Goal: Transaction & Acquisition: Book appointment/travel/reservation

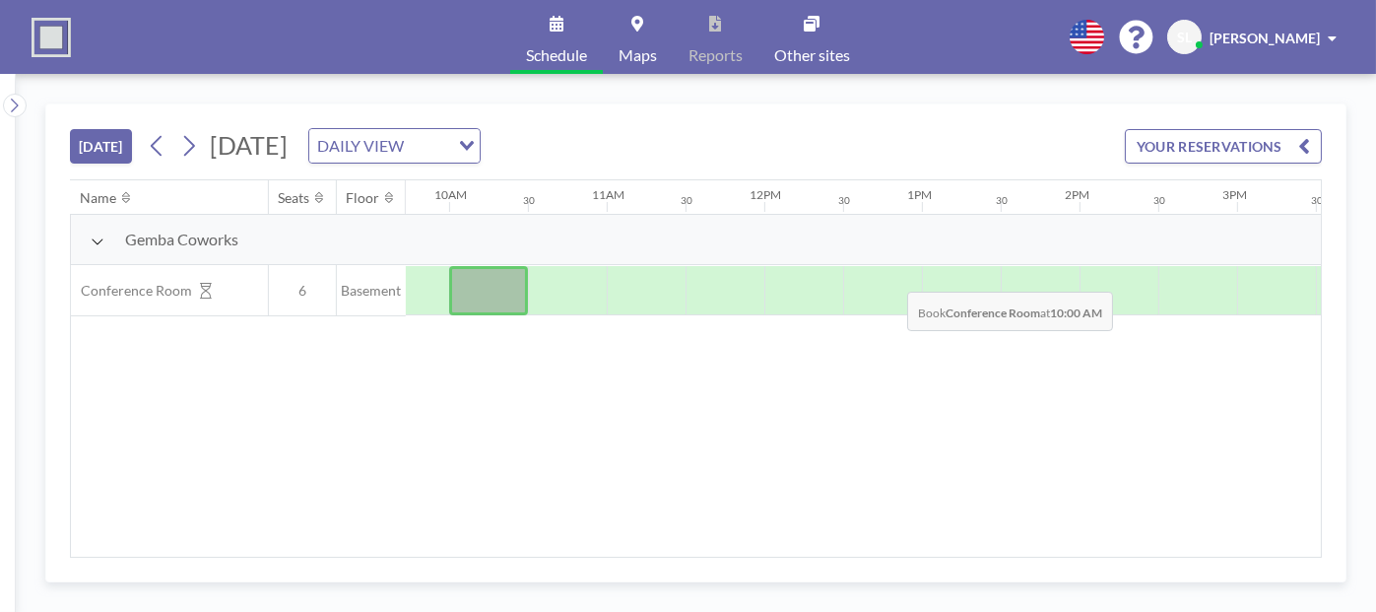
scroll to position [0, 1539]
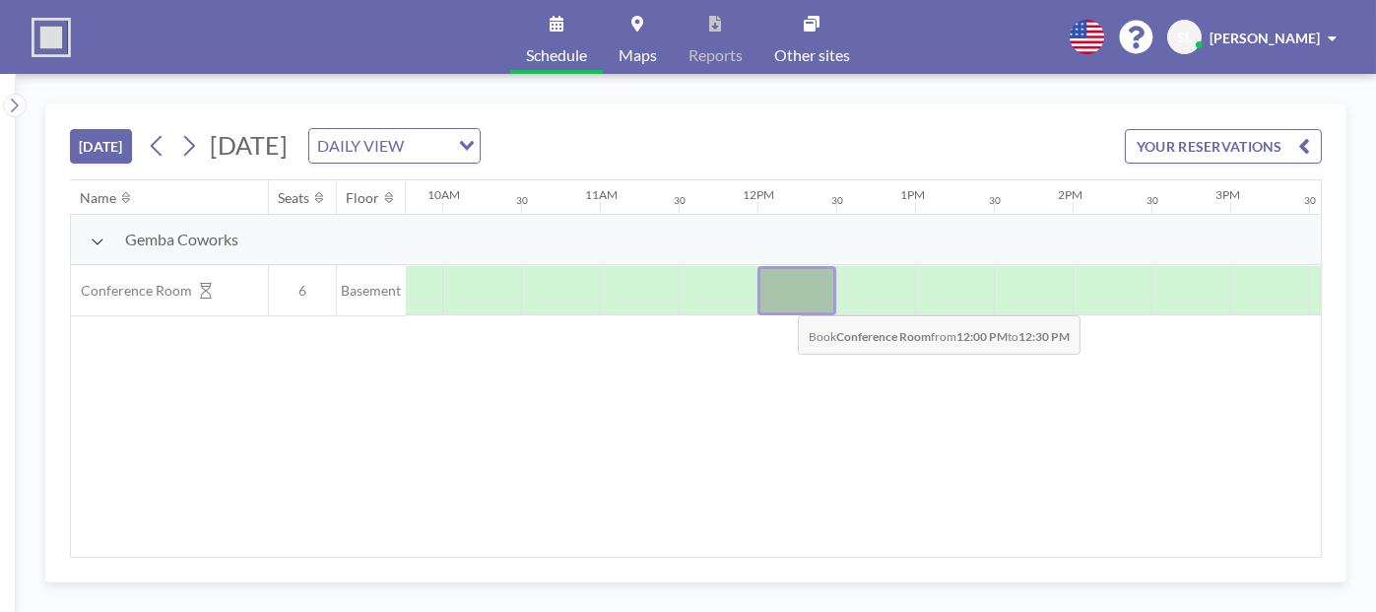
click at [782, 298] on div at bounding box center [796, 290] width 79 height 49
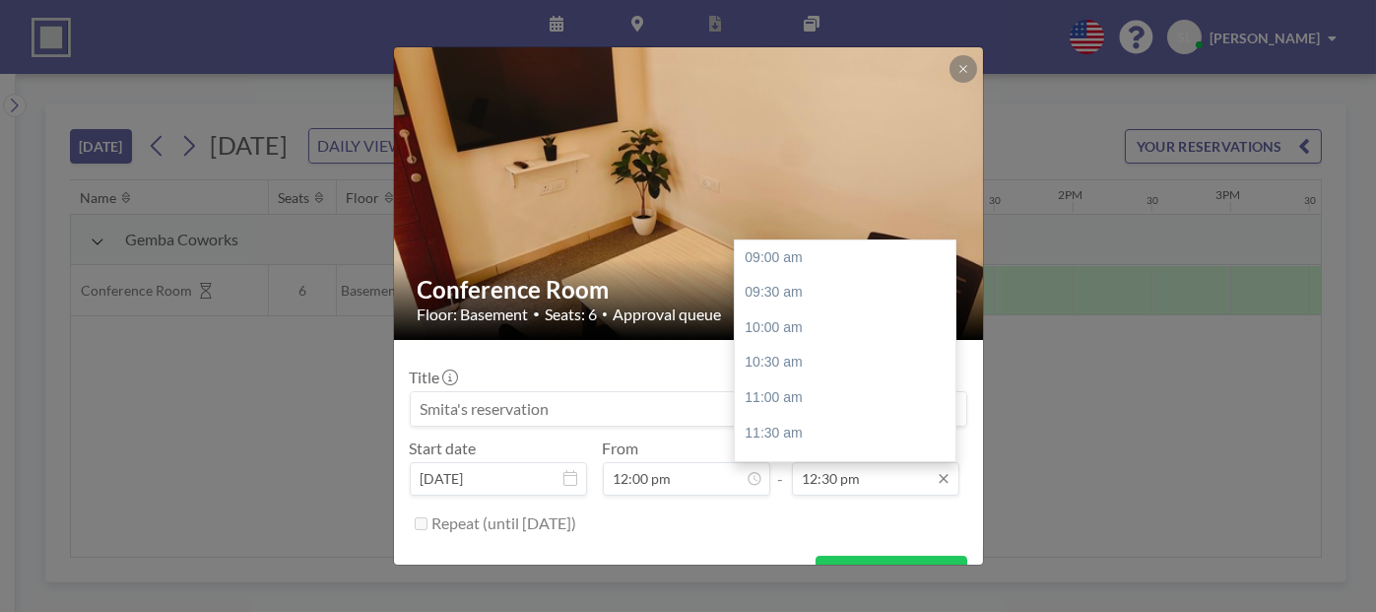
scroll to position [244, 0]
click at [786, 295] on div "01:00 pm" at bounding box center [850, 293] width 230 height 35
type input "01:00 pm"
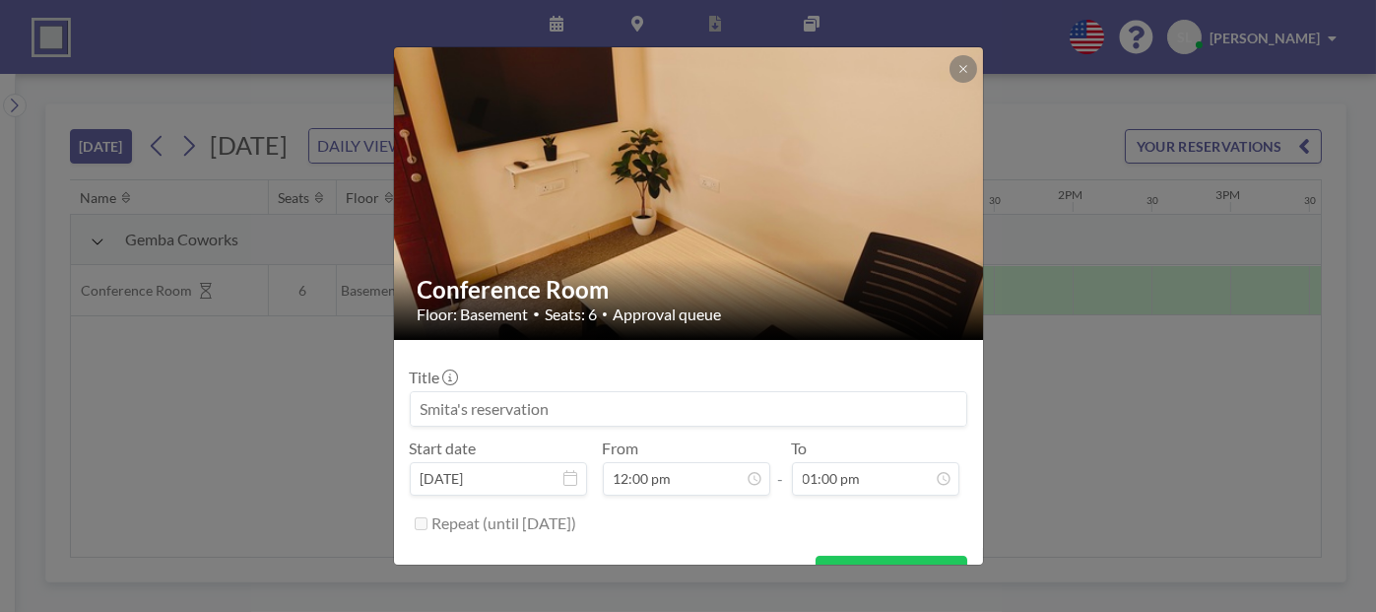
scroll to position [38, 0]
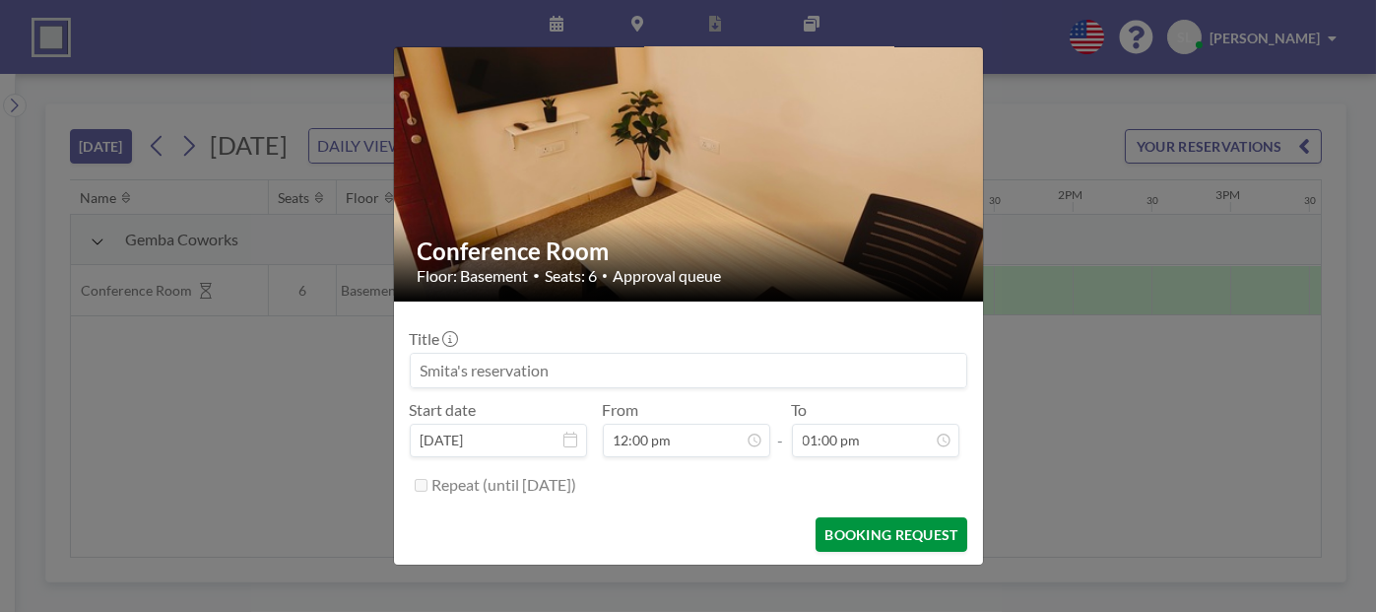
click at [817, 537] on button "BOOKING REQUEST" at bounding box center [891, 534] width 151 height 34
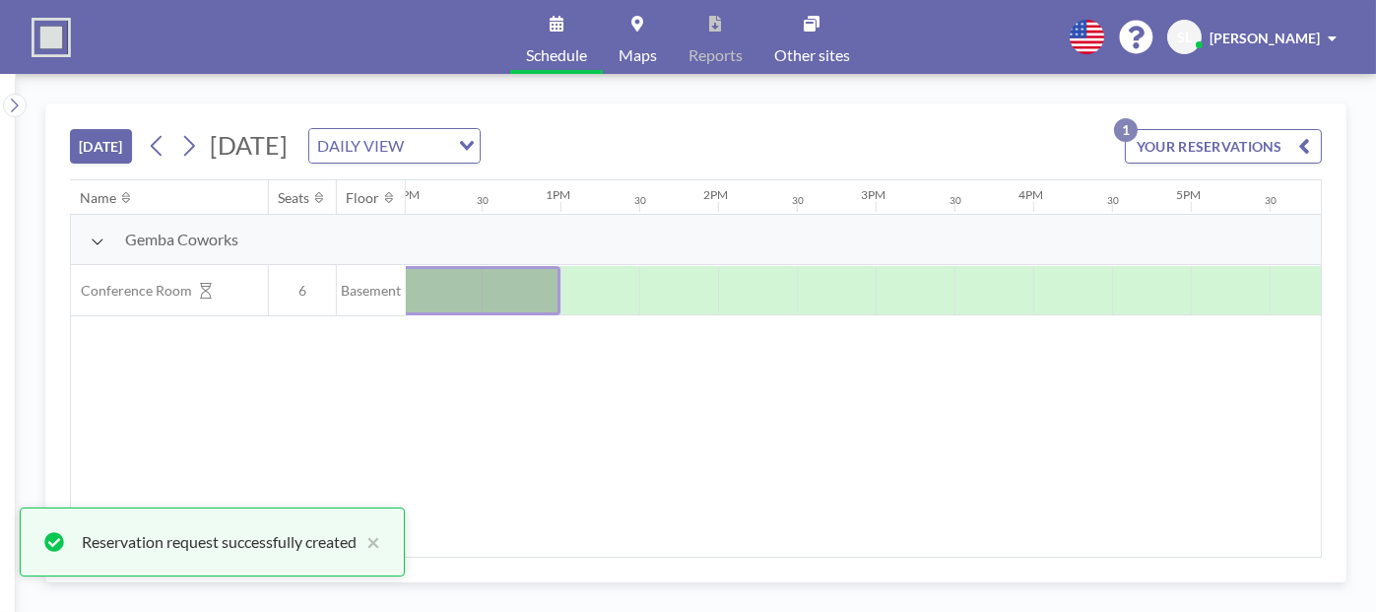
scroll to position [0, 1914]
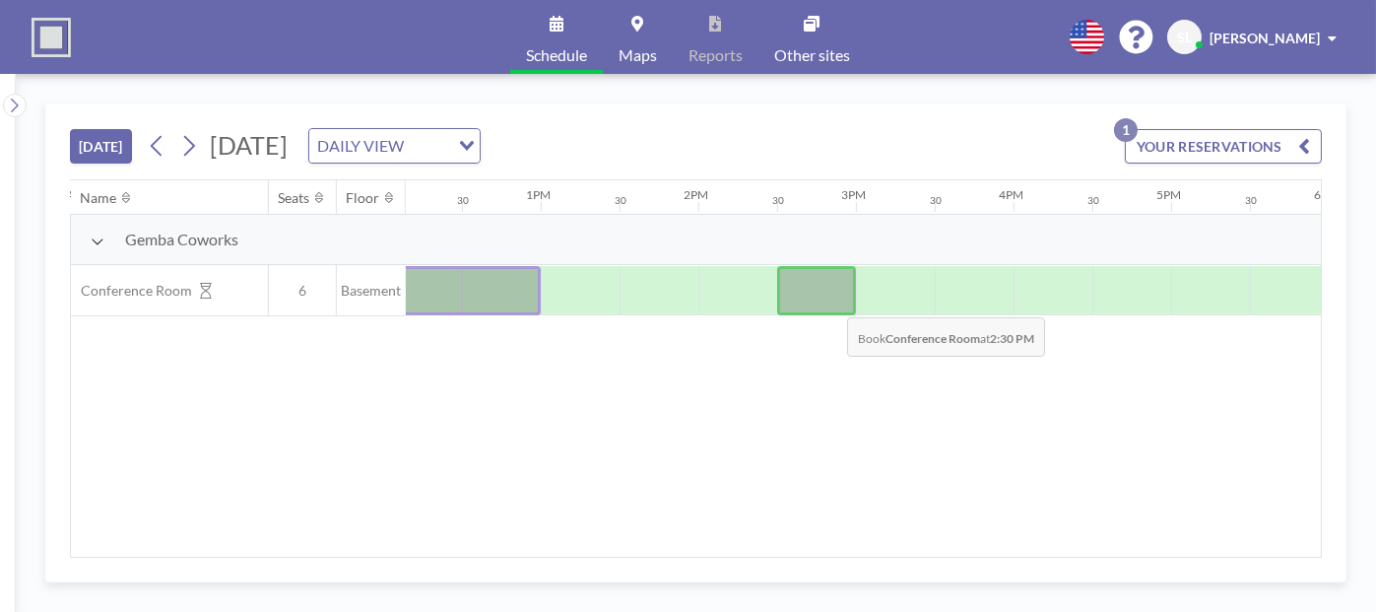
click at [831, 300] on div at bounding box center [816, 290] width 79 height 49
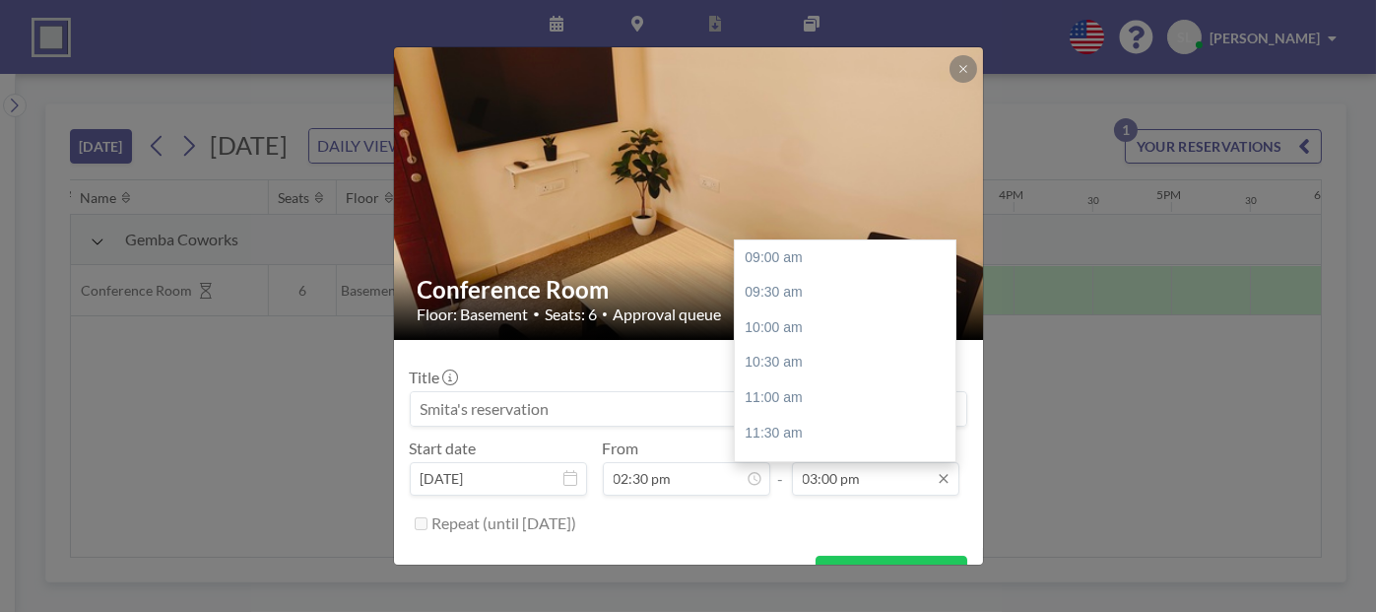
scroll to position [420, 0]
click at [785, 287] on div "03:30 pm" at bounding box center [850, 293] width 230 height 35
type input "03:30 pm"
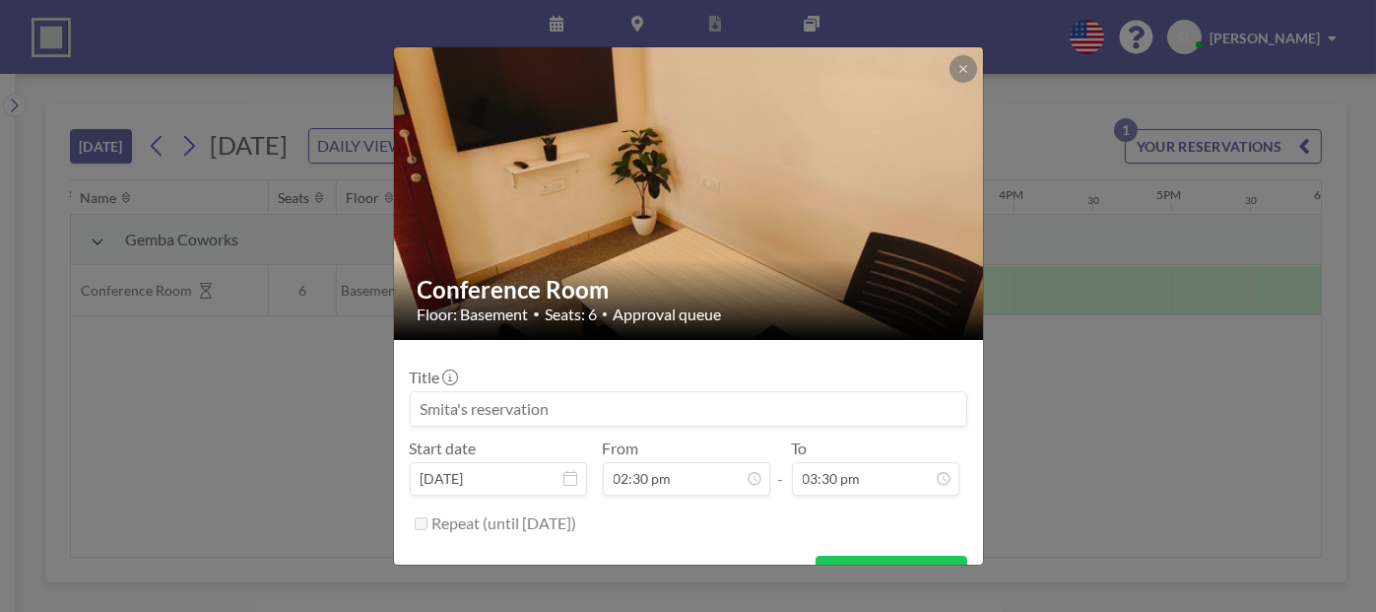
scroll to position [38, 0]
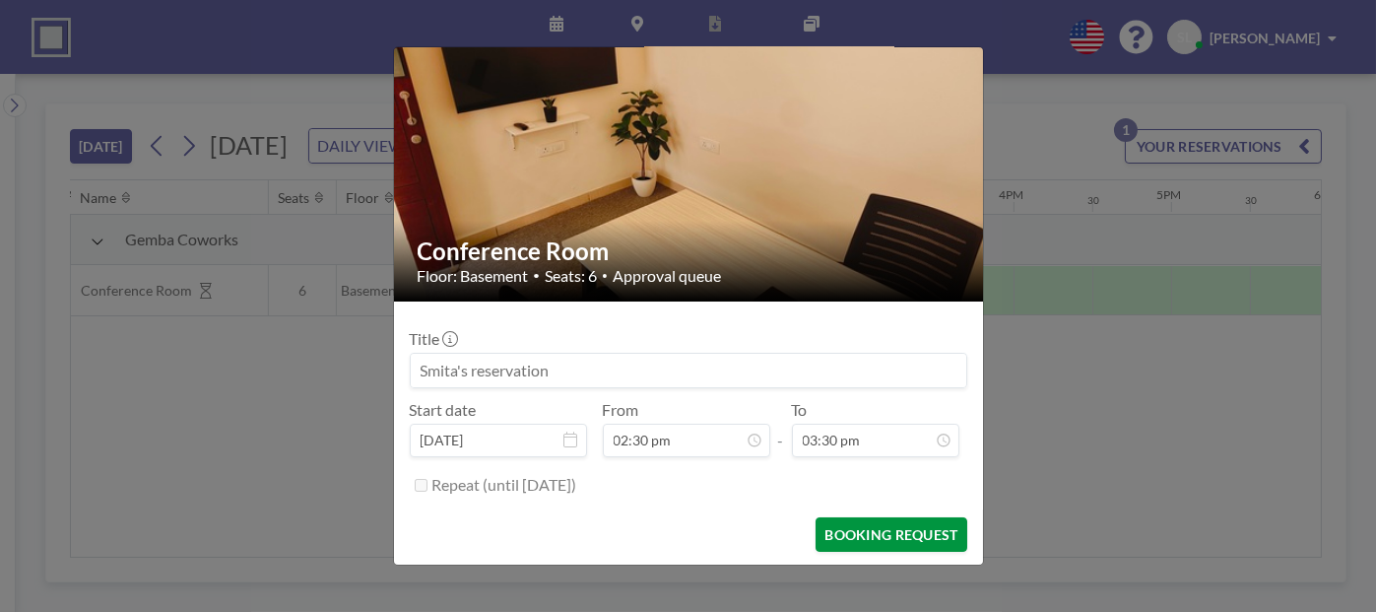
click at [845, 532] on button "BOOKING REQUEST" at bounding box center [891, 534] width 151 height 34
